Goal: Transaction & Acquisition: Purchase product/service

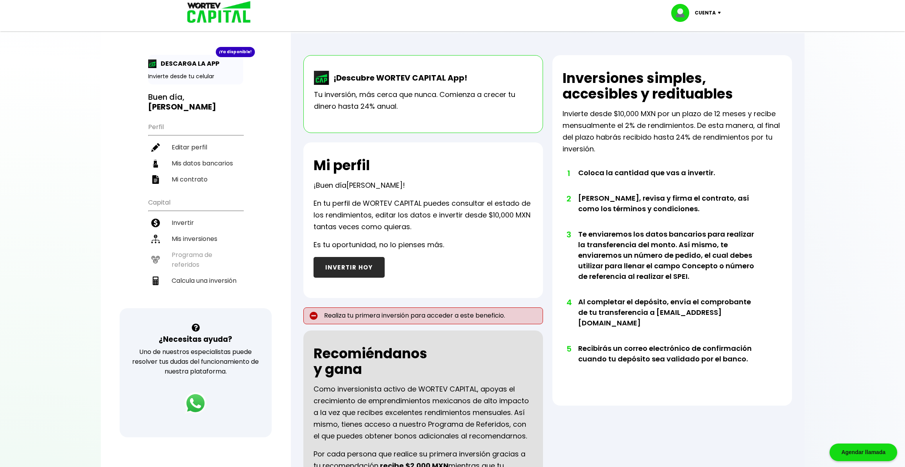
click at [385, 177] on div "Mi perfil ¡Buen día [PERSON_NAME] ! En tu perfil de WORTEV CAPITAL puedes consu…" at bounding box center [423, 220] width 240 height 156
click at [340, 263] on button "INVERTIR HOY" at bounding box center [349, 267] width 71 height 21
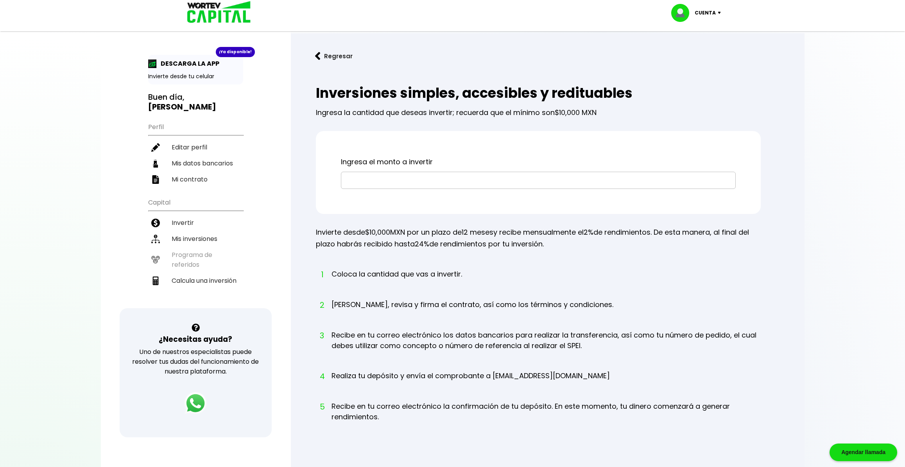
click at [406, 181] on input "text" at bounding box center [538, 180] width 388 height 16
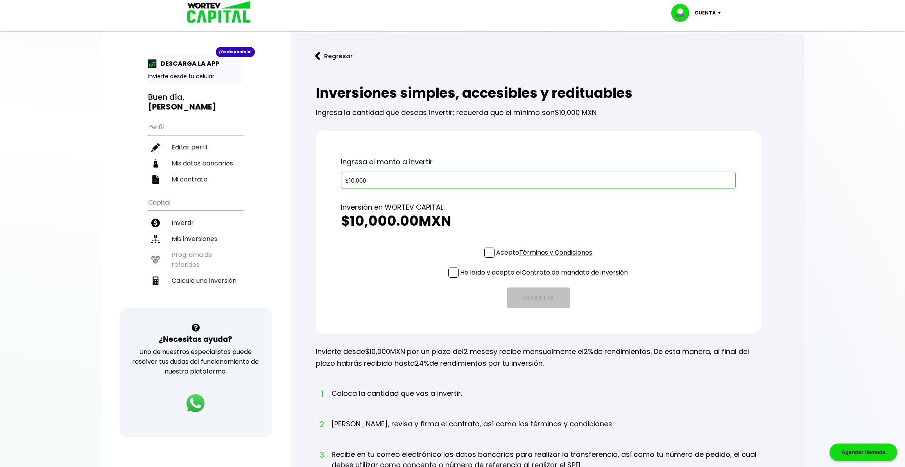
type input "$10,000"
click at [494, 256] on label "Acepto Términos y Condiciones" at bounding box center [538, 252] width 108 height 10
click at [546, 258] on input "Acepto Términos y Condiciones" at bounding box center [546, 258] width 0 height 0
click at [455, 272] on span at bounding box center [453, 272] width 10 height 10
click at [546, 278] on input "He leído y acepto el Contrato de mandato de inversión" at bounding box center [546, 278] width 0 height 0
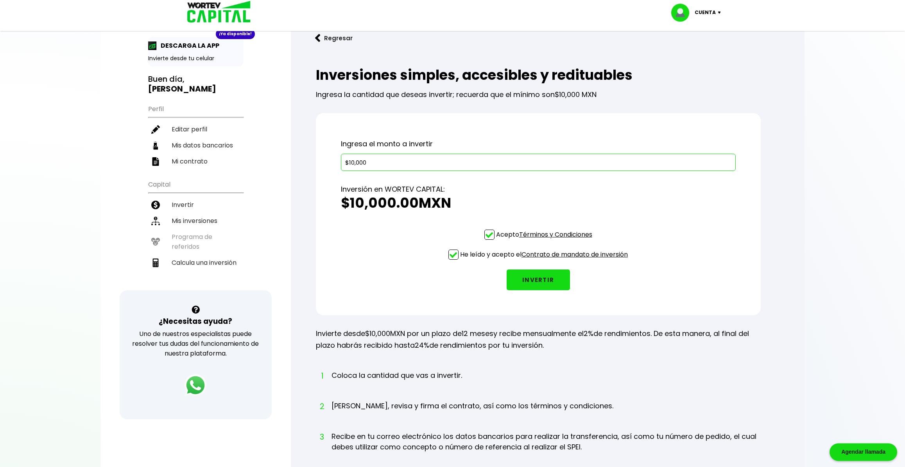
scroll to position [15, 0]
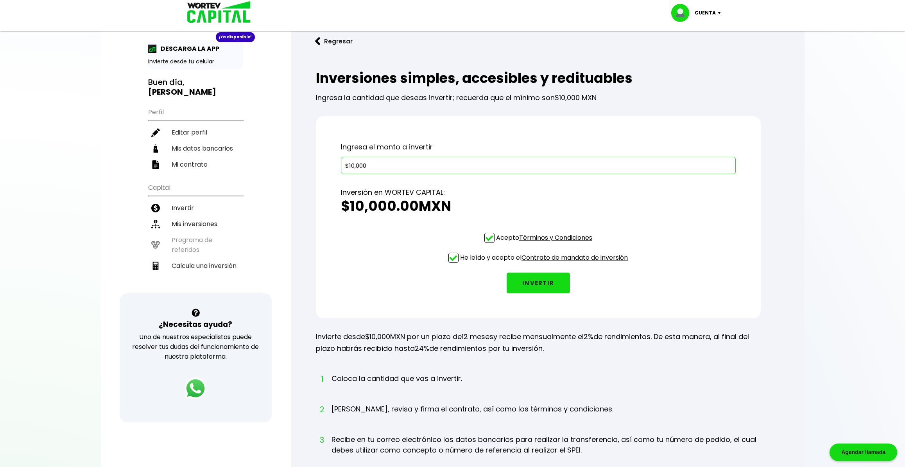
click at [552, 287] on button "INVERTIR" at bounding box center [538, 282] width 63 height 21
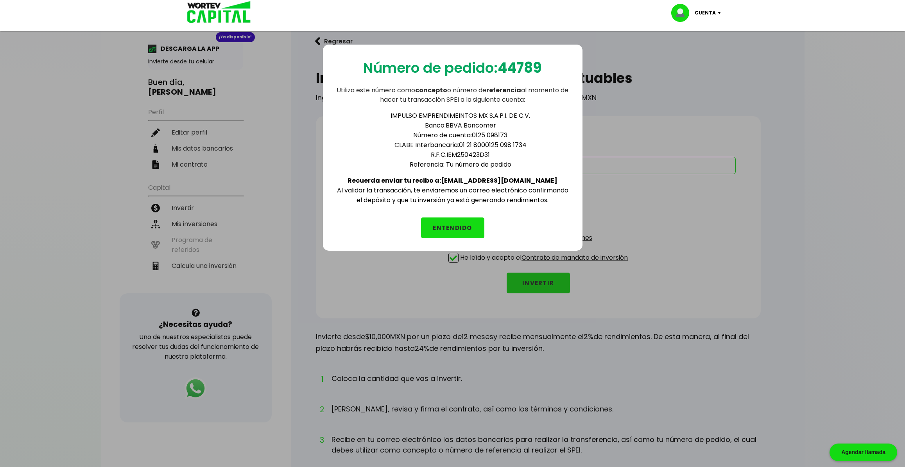
click at [528, 66] on b "44789" at bounding box center [520, 68] width 44 height 20
click at [471, 95] on p "Utiliza este número como concepto o número de referencia al momento de hacer tu…" at bounding box center [452, 95] width 235 height 19
click at [464, 222] on button "ENTENDIDO" at bounding box center [452, 227] width 63 height 21
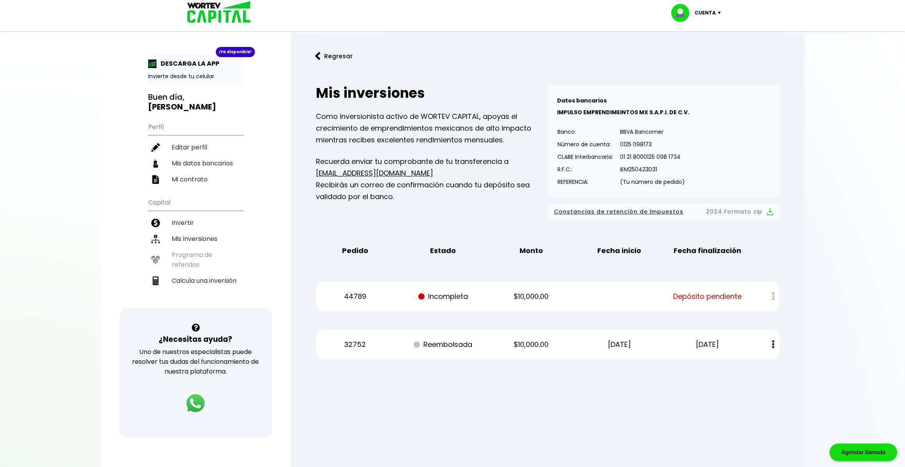
click at [706, 298] on span "Depósito pendiente" at bounding box center [707, 296] width 68 height 12
click at [688, 294] on span "Depósito pendiente" at bounding box center [707, 296] width 68 height 12
click at [793, 290] on div "Regresar Mis inversiones Como inversionista activo de WORTEV CAPITAL, apoyas el…" at bounding box center [548, 208] width 514 height 351
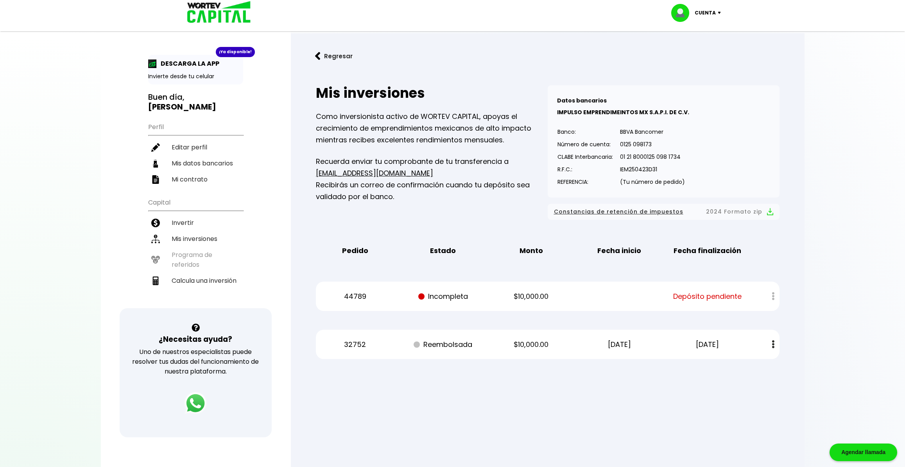
click at [197, 244] on ul "Capital Invertir Mis inversiones Programa de referidos Calcula una inversión" at bounding box center [195, 250] width 95 height 115
click at [244, 48] on div "¡Ya disponible!" at bounding box center [235, 52] width 39 height 10
click at [319, 53] on img at bounding box center [317, 56] width 5 height 8
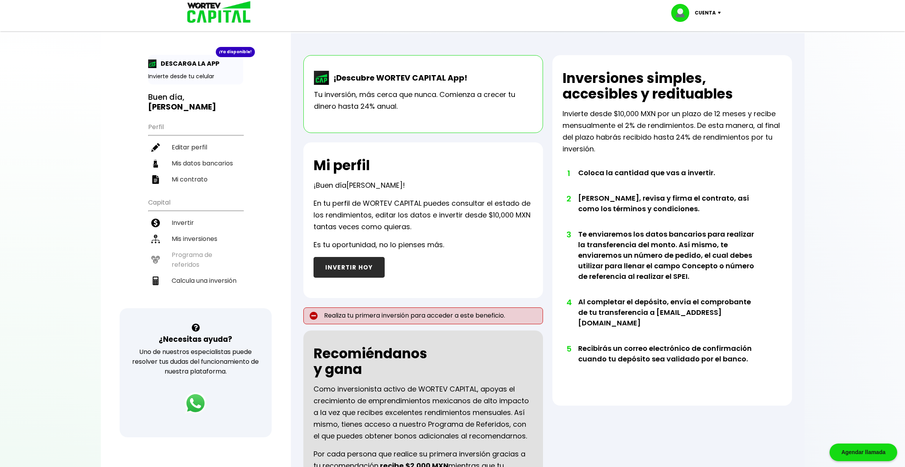
click at [719, 8] on div "Cuenta" at bounding box center [698, 13] width 55 height 18
click at [831, 100] on div at bounding box center [452, 233] width 905 height 467
click at [680, 136] on p "Invierte desde $10,000 MXN por un plazo de 12 meses y recibe mensualmente el 2%…" at bounding box center [672, 131] width 219 height 47
click at [716, 16] on div "Cuenta" at bounding box center [698, 13] width 55 height 18
click at [406, 104] on p "Tu inversión, más cerca que nunca. Comienza a crecer tu dinero hasta 24% anual." at bounding box center [423, 100] width 219 height 23
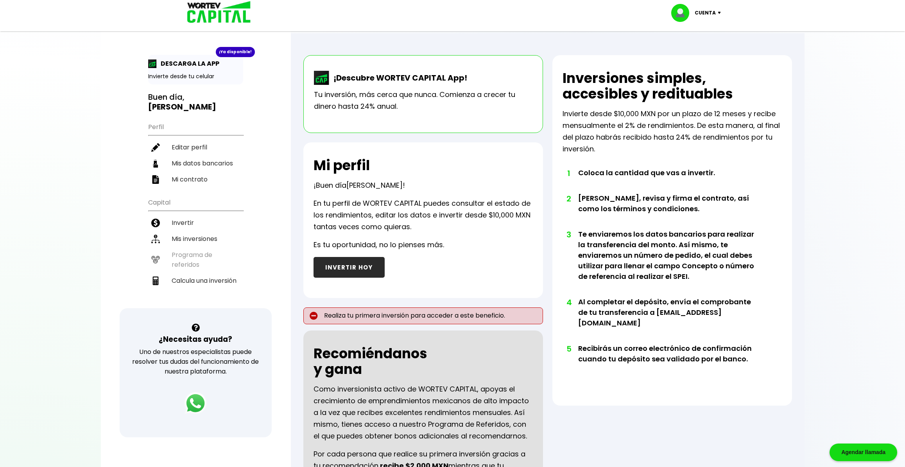
click at [374, 96] on p "Tu inversión, más cerca que nunca. Comienza a crecer tu dinero hasta 24% anual." at bounding box center [423, 100] width 219 height 23
click at [419, 92] on p "Tu inversión, más cerca que nunca. Comienza a crecer tu dinero hasta 24% anual." at bounding box center [423, 100] width 219 height 23
click at [485, 216] on p "En tu perfil de WORTEV CAPITAL puedes consultar el estado de los rendimientos, …" at bounding box center [423, 214] width 219 height 35
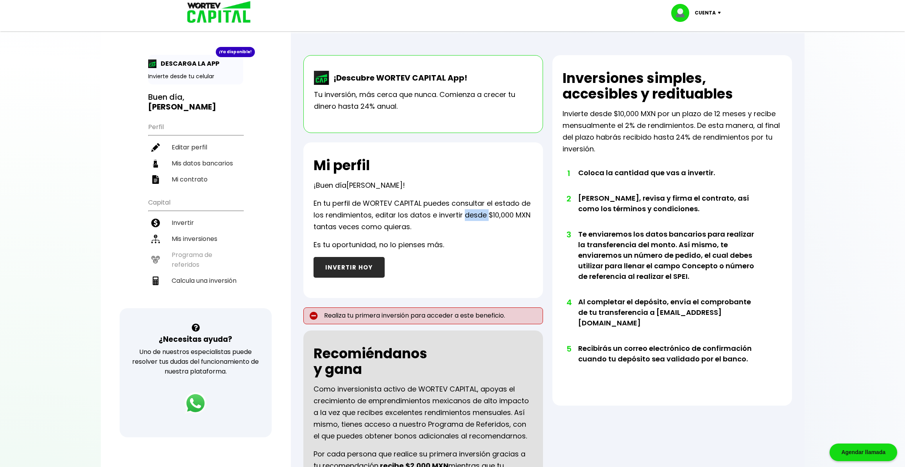
click at [485, 216] on p "En tu perfil de WORTEV CAPITAL puedes consultar el estado de los rendimientos, …" at bounding box center [423, 214] width 219 height 35
click at [641, 170] on li "1 Coloca la cantidad que vas a invertir." at bounding box center [669, 179] width 182 height 25
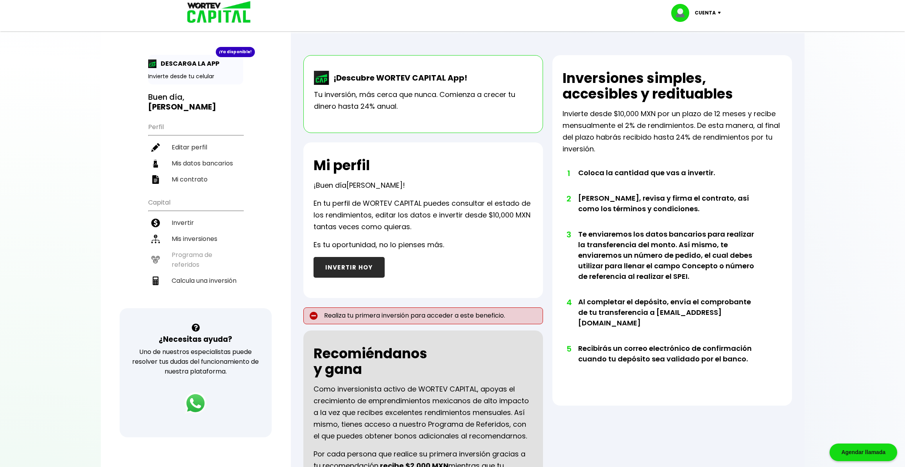
click at [608, 200] on li "2 [PERSON_NAME], revisa y firma el contrato, así como los términos y condicione…" at bounding box center [669, 211] width 182 height 36
click at [638, 195] on li "2 [PERSON_NAME], revisa y firma el contrato, así como los términos y condicione…" at bounding box center [669, 211] width 182 height 36
click at [204, 172] on li "Mi contrato" at bounding box center [195, 179] width 95 height 16
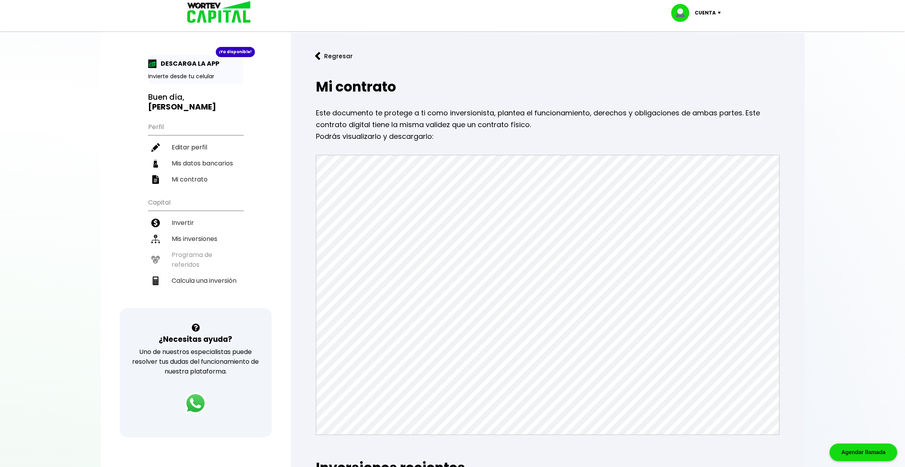
click at [324, 113] on p "Este documento te protege a ti como inversionista, plantea el funcionamiento, d…" at bounding box center [548, 118] width 464 height 23
click at [207, 155] on li "Mis datos bancarios" at bounding box center [195, 163] width 95 height 16
select select "BBVA Bancomer"
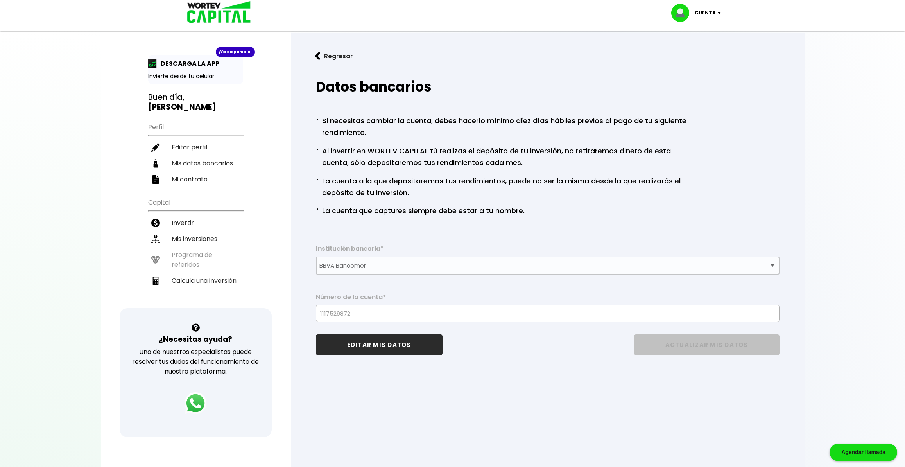
click at [512, 193] on p "· La cuenta a la que depositaremos tus rendimientos, puede no ser la misma desd…" at bounding box center [504, 186] width 376 height 25
click at [504, 176] on p "· La cuenta a la que depositaremos tus rendimientos, puede no ser la misma desd…" at bounding box center [504, 186] width 376 height 25
click at [503, 164] on p "· Al invertir en WORTEV CAPITAL tú realizas el depósito de tu inversión, no ret…" at bounding box center [504, 155] width 376 height 25
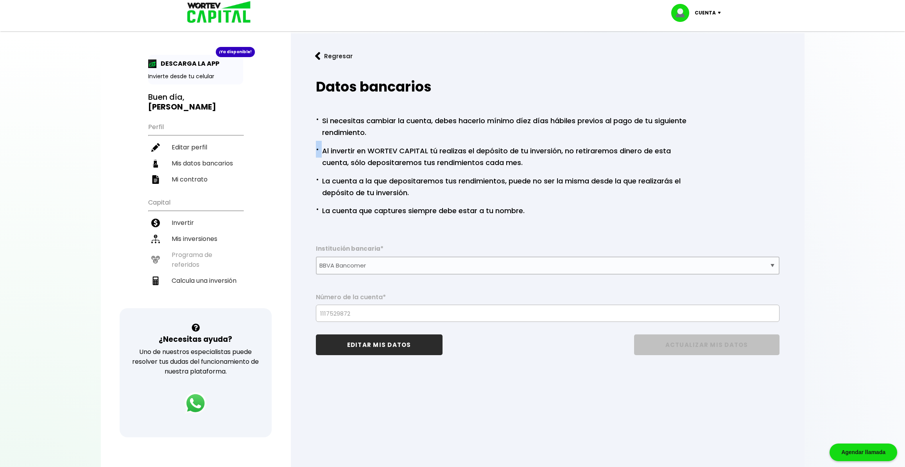
click at [496, 153] on p "· Al invertir en WORTEV CAPITAL tú realizas el depósito de tu inversión, no ret…" at bounding box center [504, 155] width 376 height 25
click at [203, 215] on li "Invertir" at bounding box center [195, 223] width 95 height 16
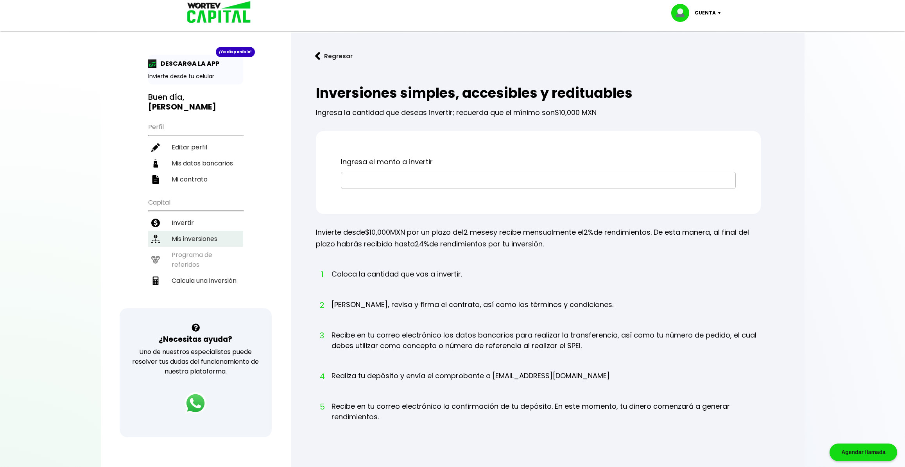
click at [190, 231] on li "Mis inversiones" at bounding box center [195, 239] width 95 height 16
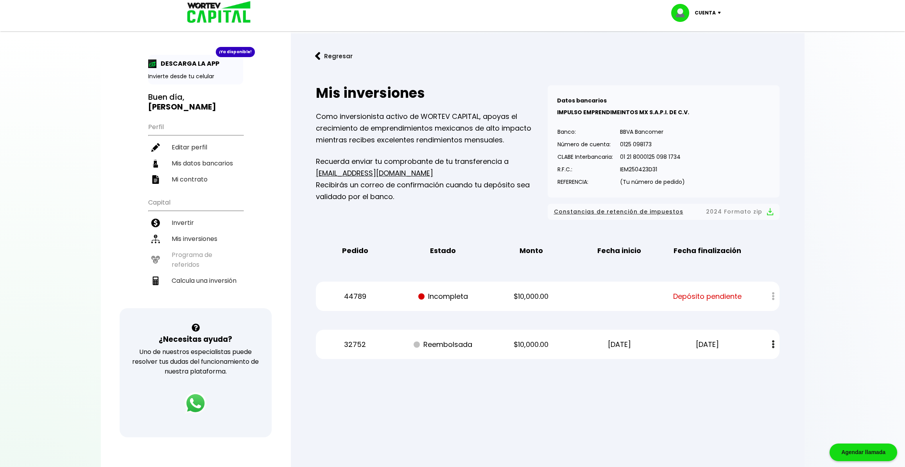
click at [446, 299] on p "Incompleta" at bounding box center [443, 296] width 74 height 12
click at [520, 294] on p "$10,000.00" at bounding box center [531, 296] width 74 height 12
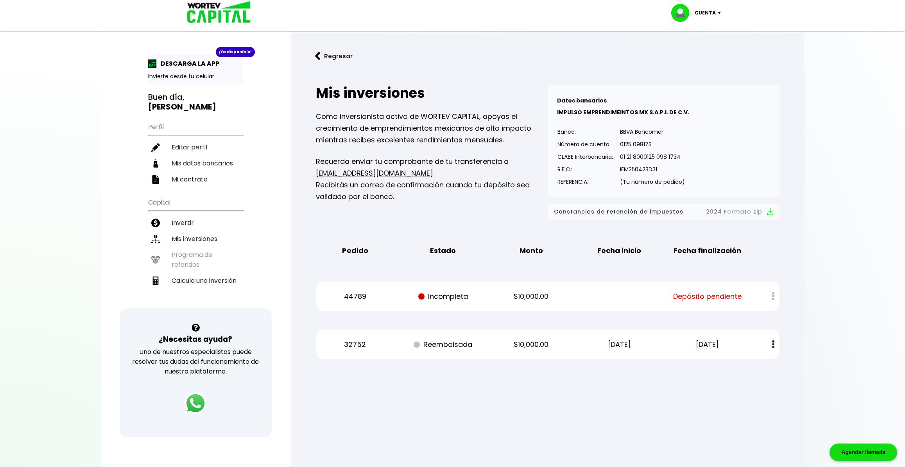
click at [520, 294] on p "$10,000.00" at bounding box center [531, 296] width 74 height 12
click at [777, 297] on div at bounding box center [767, 296] width 23 height 17
click at [774, 297] on div at bounding box center [767, 296] width 23 height 17
click at [729, 301] on span "Depósito pendiente" at bounding box center [707, 296] width 68 height 12
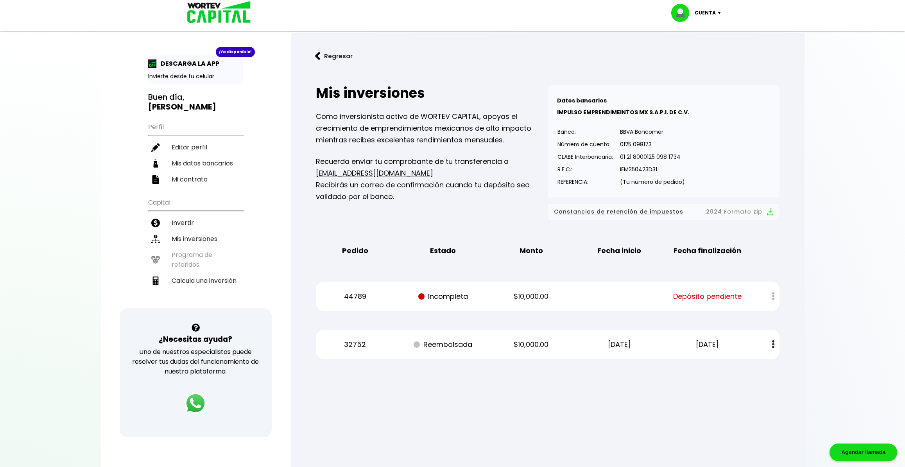
click at [731, 297] on span "Depósito pendiente" at bounding box center [707, 296] width 68 height 12
click at [365, 298] on p "44789" at bounding box center [355, 296] width 74 height 12
click at [344, 59] on button "Regresar" at bounding box center [333, 56] width 61 height 21
